Goal: Navigation & Orientation: Find specific page/section

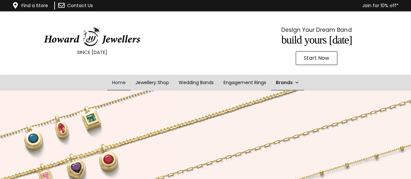
click at [292, 84] on link "Brands" at bounding box center [287, 83] width 33 height 16
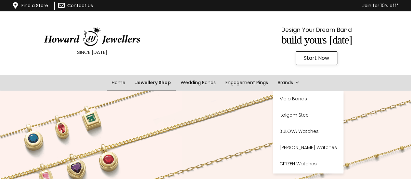
click at [160, 81] on link "Jewellery Shop" at bounding box center [153, 83] width 46 height 16
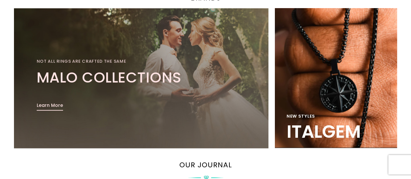
scroll to position [1001, 0]
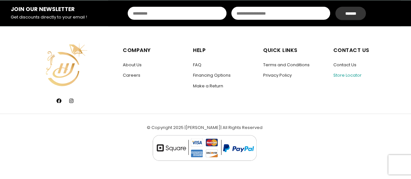
click at [358, 76] on link "Store Locator" at bounding box center [348, 75] width 28 height 6
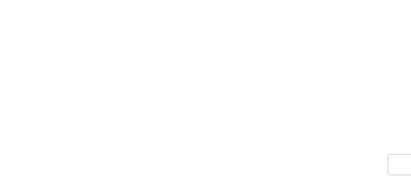
scroll to position [94, 0]
